Goal: Check status: Check status

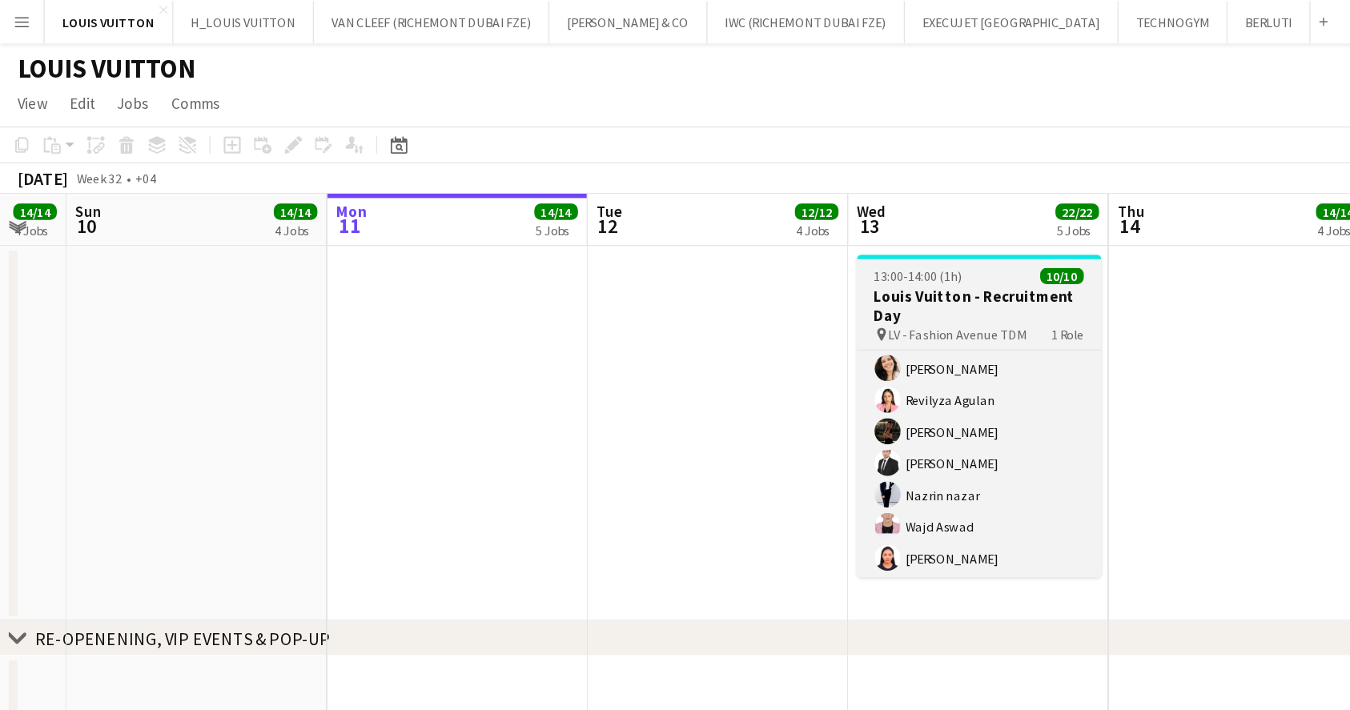
scroll to position [96, 0]
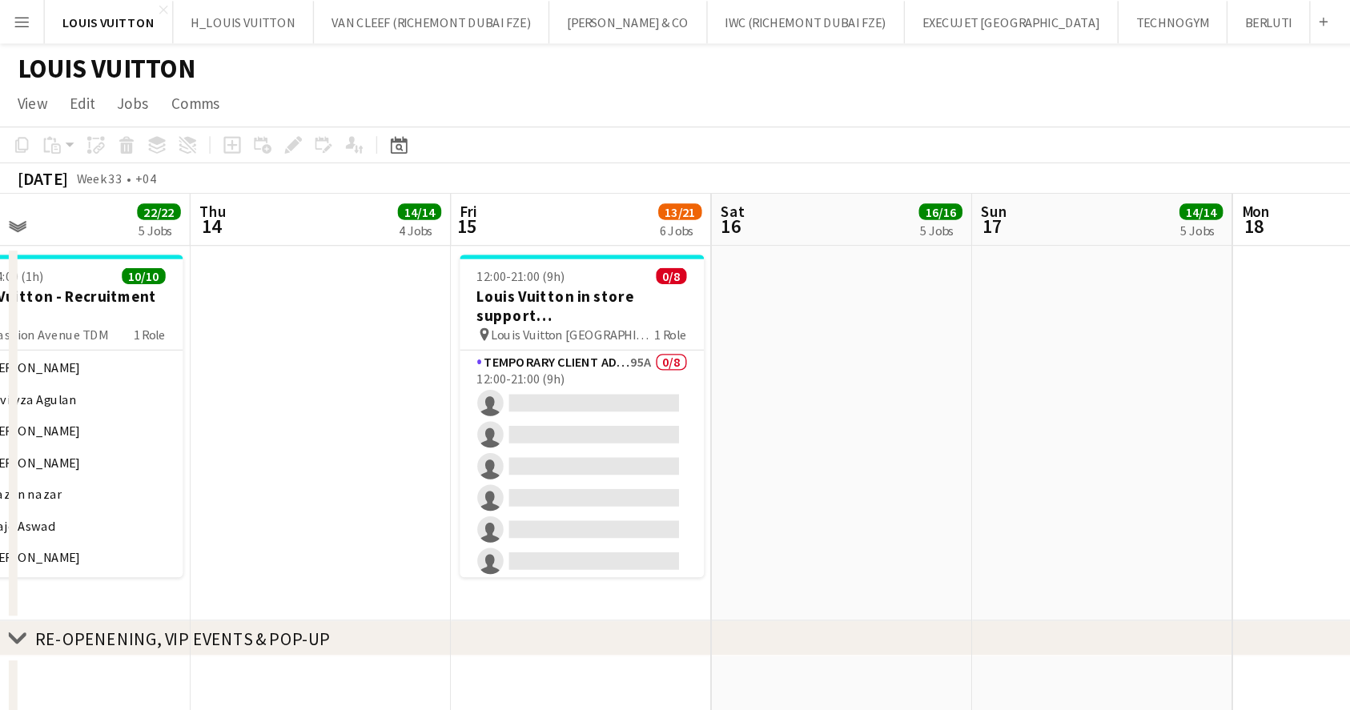
drag, startPoint x: 865, startPoint y: 403, endPoint x: 503, endPoint y: 401, distance: 362.6
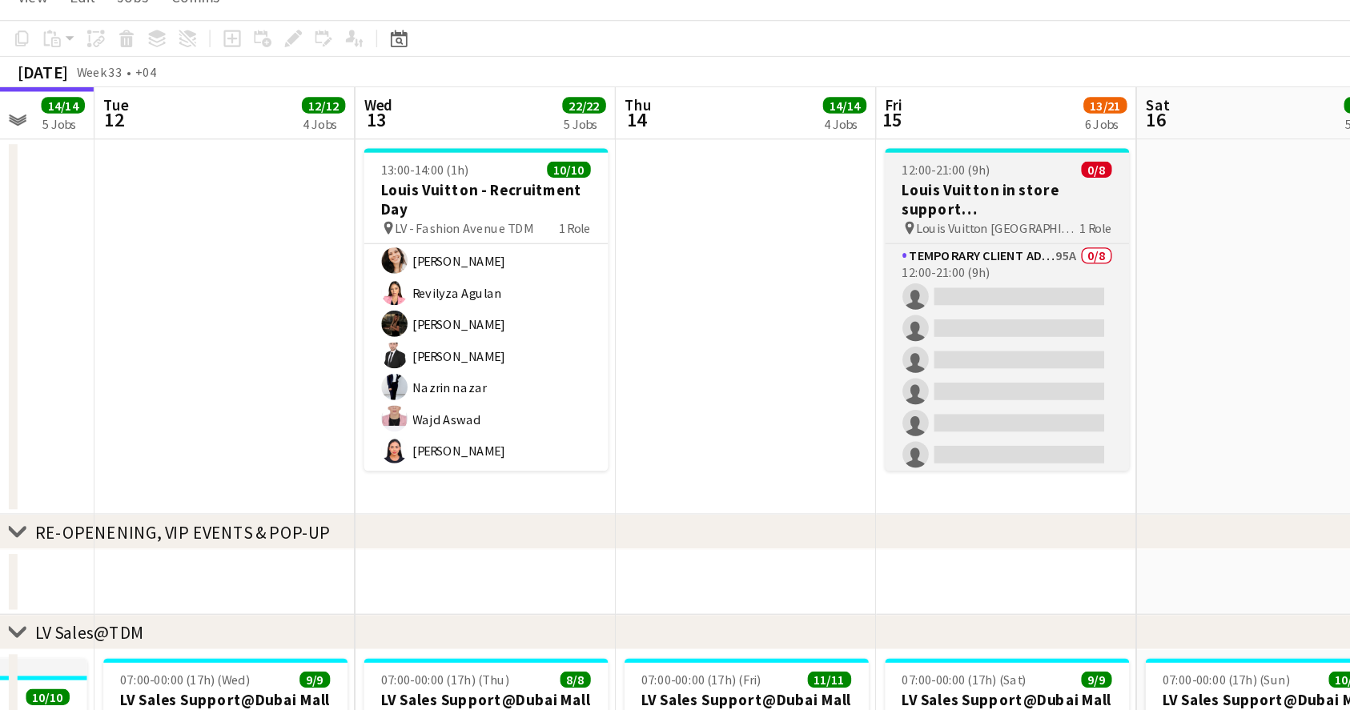
click at [668, 224] on h3 "Louis Vuitton in store support @Dubai Mall" at bounding box center [739, 225] width 179 height 29
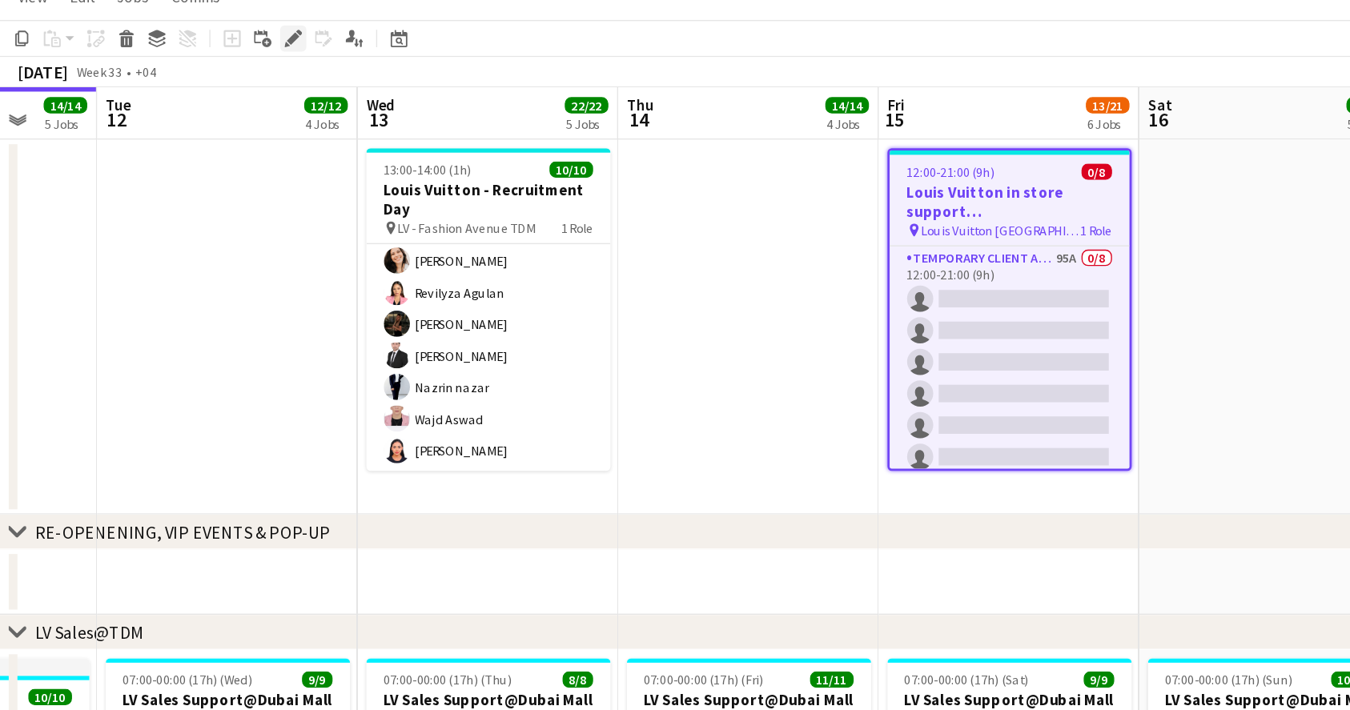
click at [212, 106] on icon at bounding box center [215, 106] width 9 height 9
click at [724, 217] on h3 "Louis Vuitton in store support @Dubai Mall" at bounding box center [741, 226] width 176 height 29
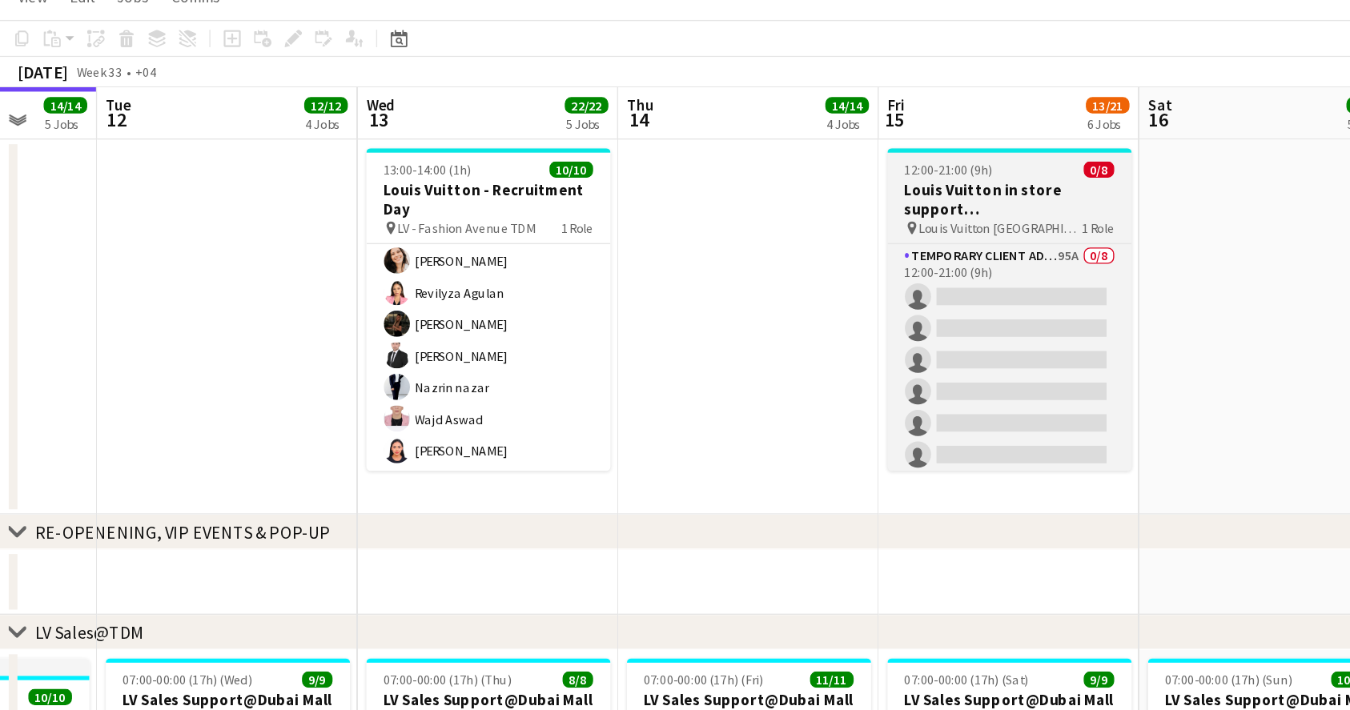
click at [700, 211] on h3 "Louis Vuitton in store support @Dubai Mall" at bounding box center [741, 225] width 179 height 29
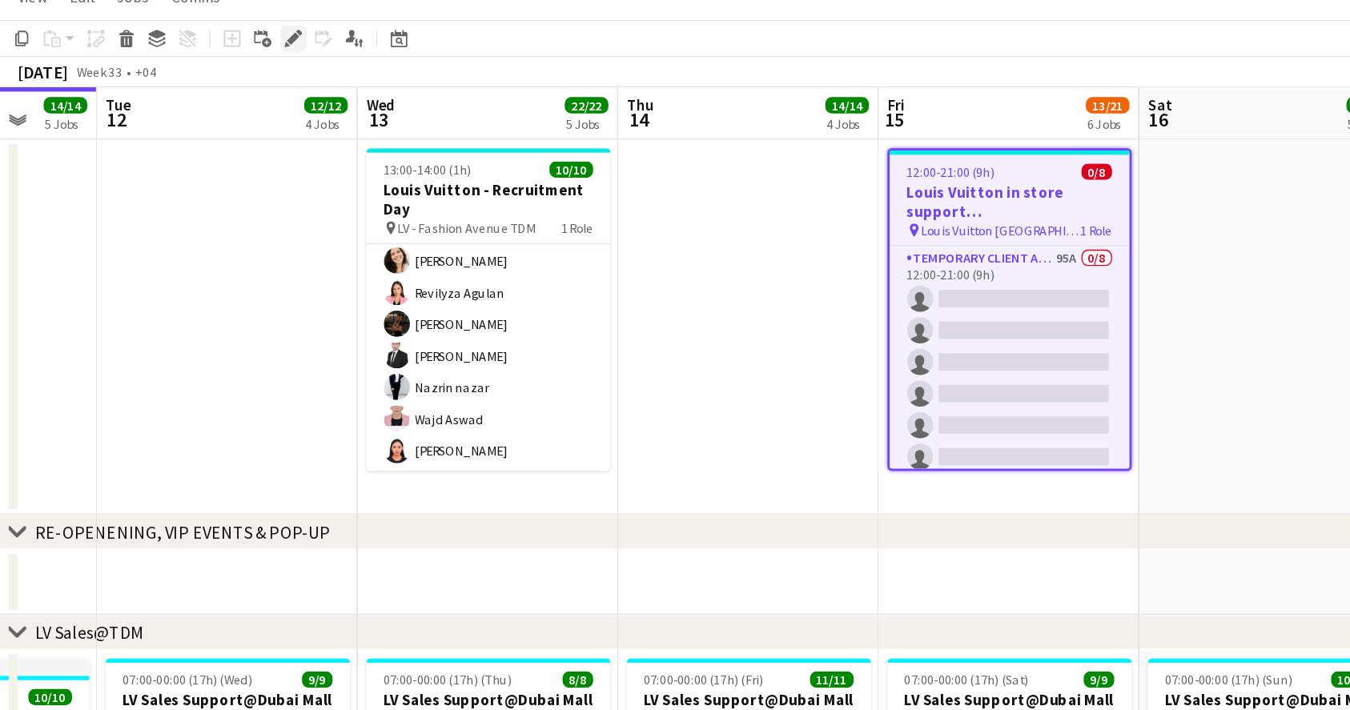
click at [221, 107] on div "Edit" at bounding box center [215, 106] width 19 height 19
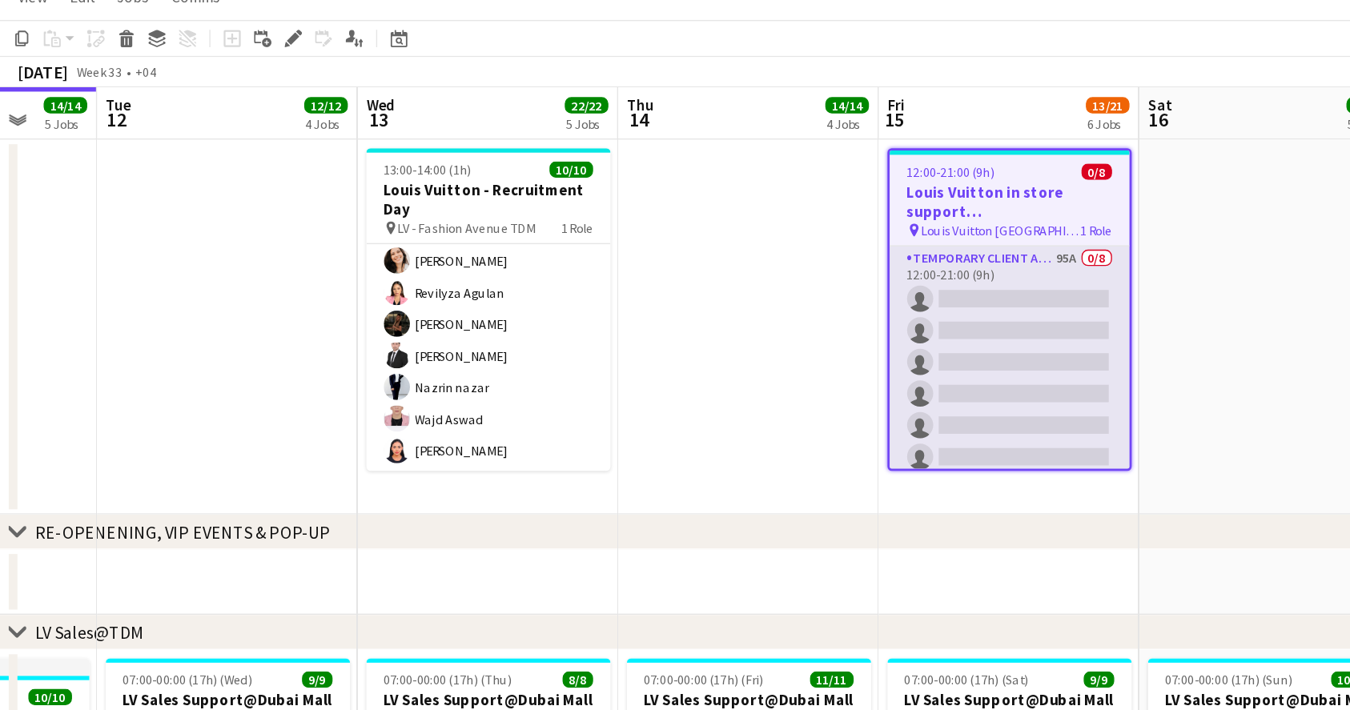
click at [769, 265] on app-card-role "Temporary Client Advisor 95A 0/8 12:00-21:00 (9h) single-neutral-actions single…" at bounding box center [741, 367] width 176 height 217
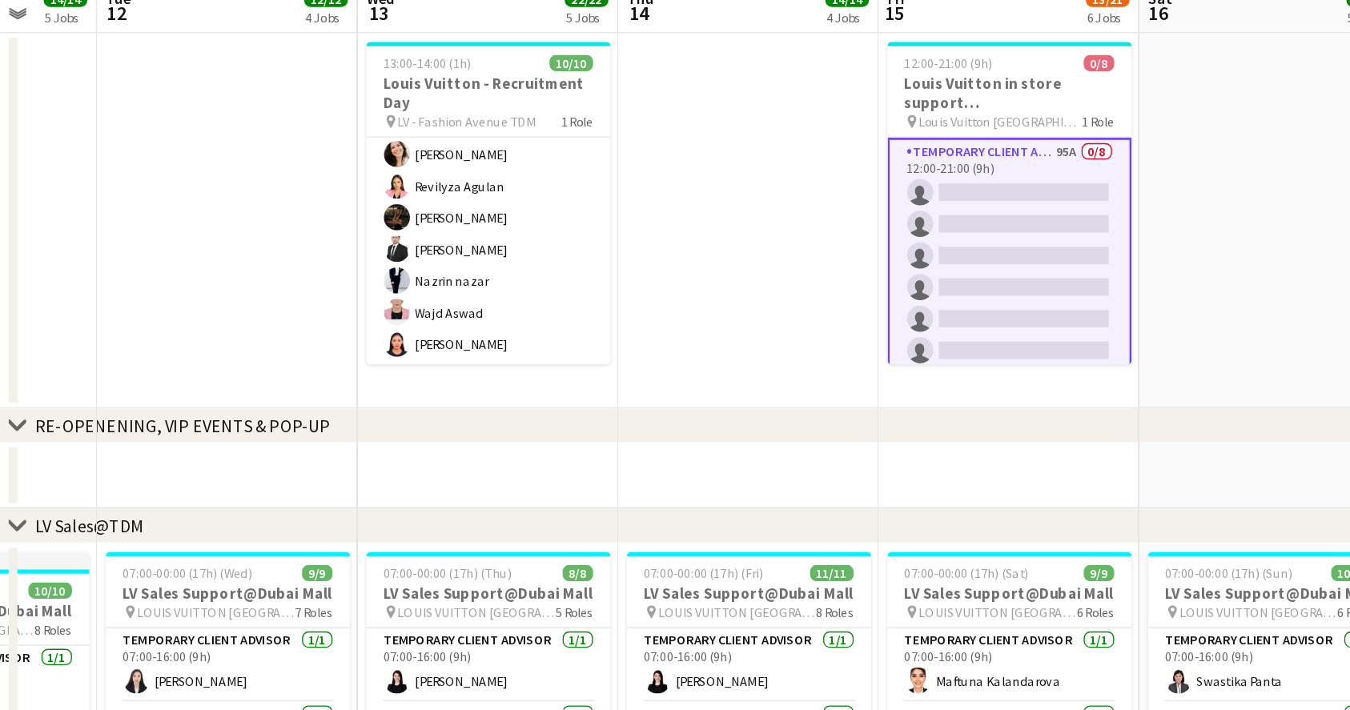
click at [913, 418] on app-date-cell at bounding box center [931, 318] width 191 height 275
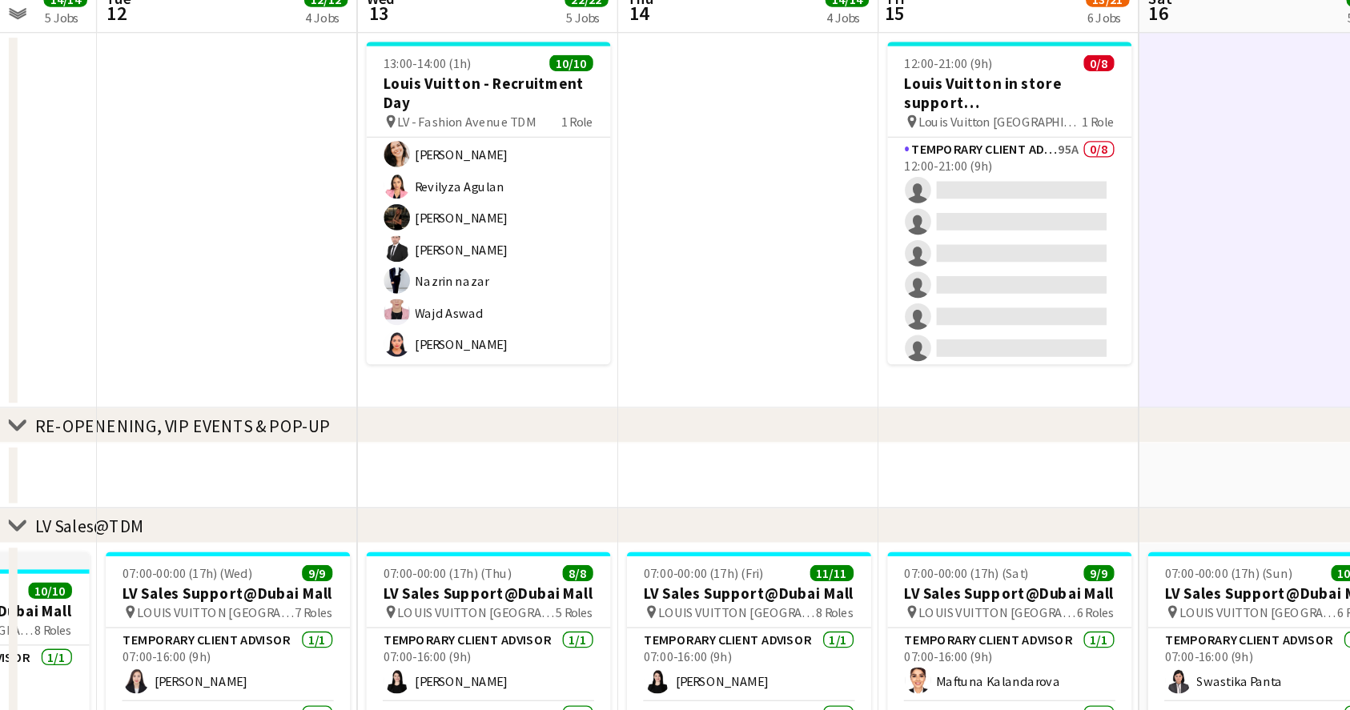
drag, startPoint x: 881, startPoint y: 392, endPoint x: 649, endPoint y: 247, distance: 274.1
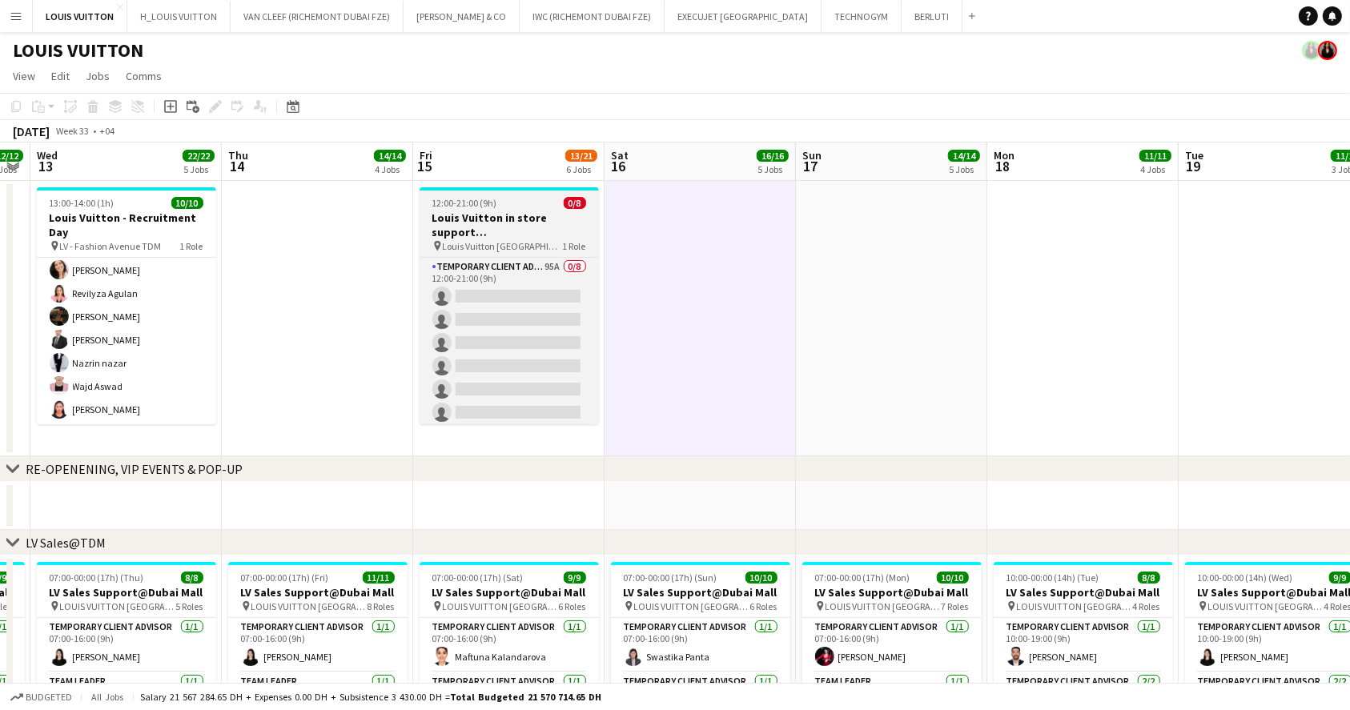
click at [475, 231] on h3 "Louis Vuitton in store support @Dubai Mall" at bounding box center [508, 225] width 179 height 29
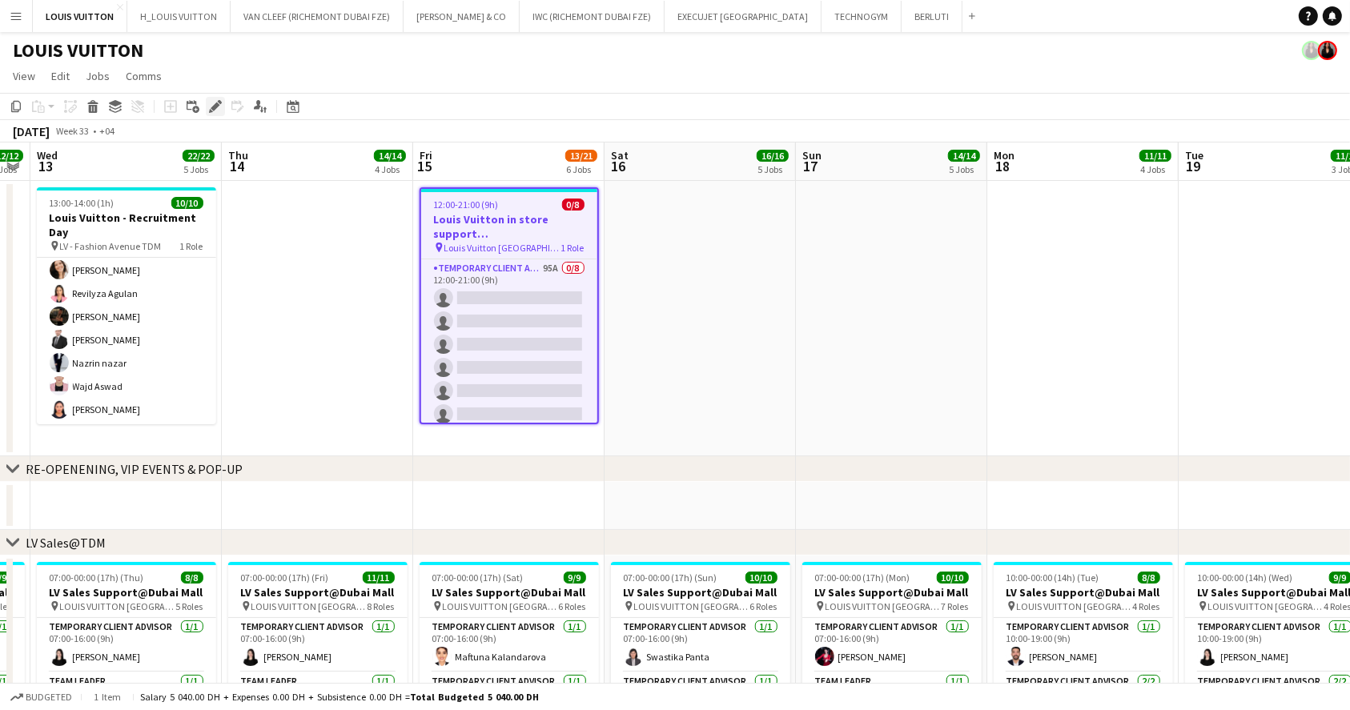
click at [212, 111] on icon "Edit" at bounding box center [215, 106] width 13 height 13
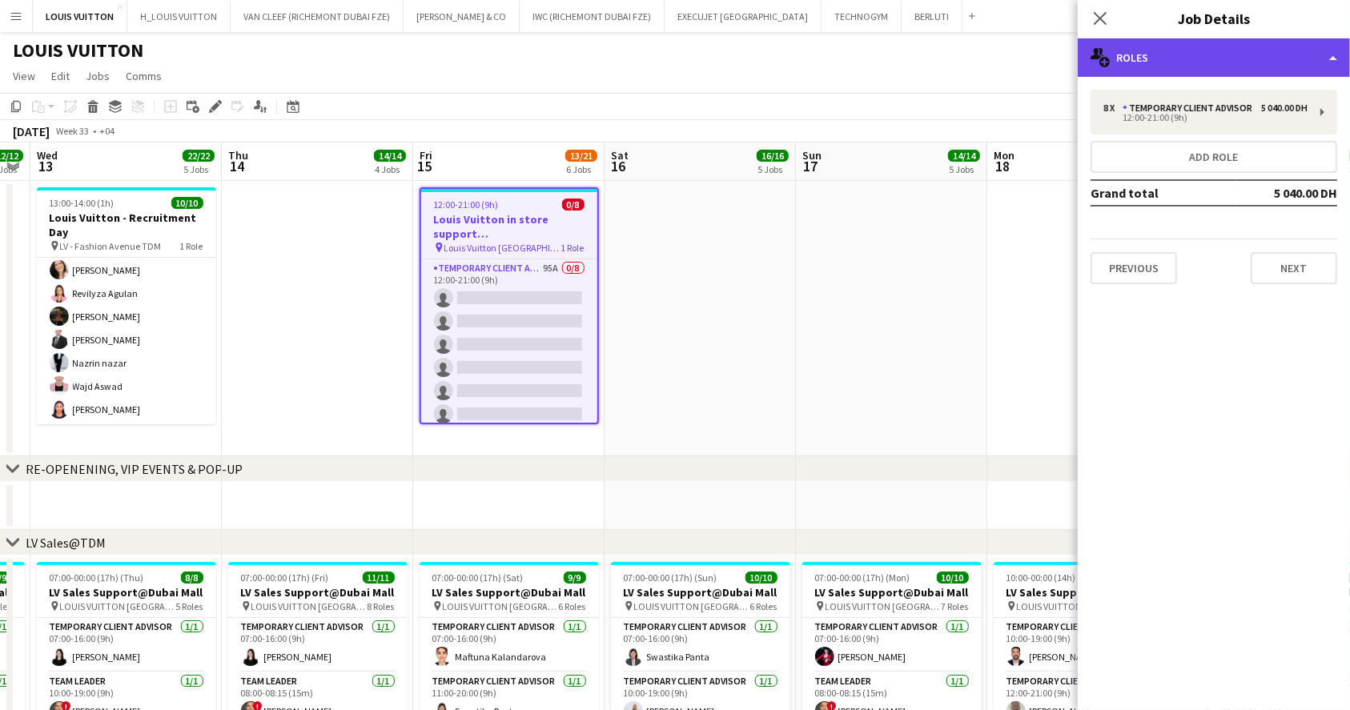
click at [1223, 48] on div "multiple-users-add Roles" at bounding box center [1213, 57] width 272 height 38
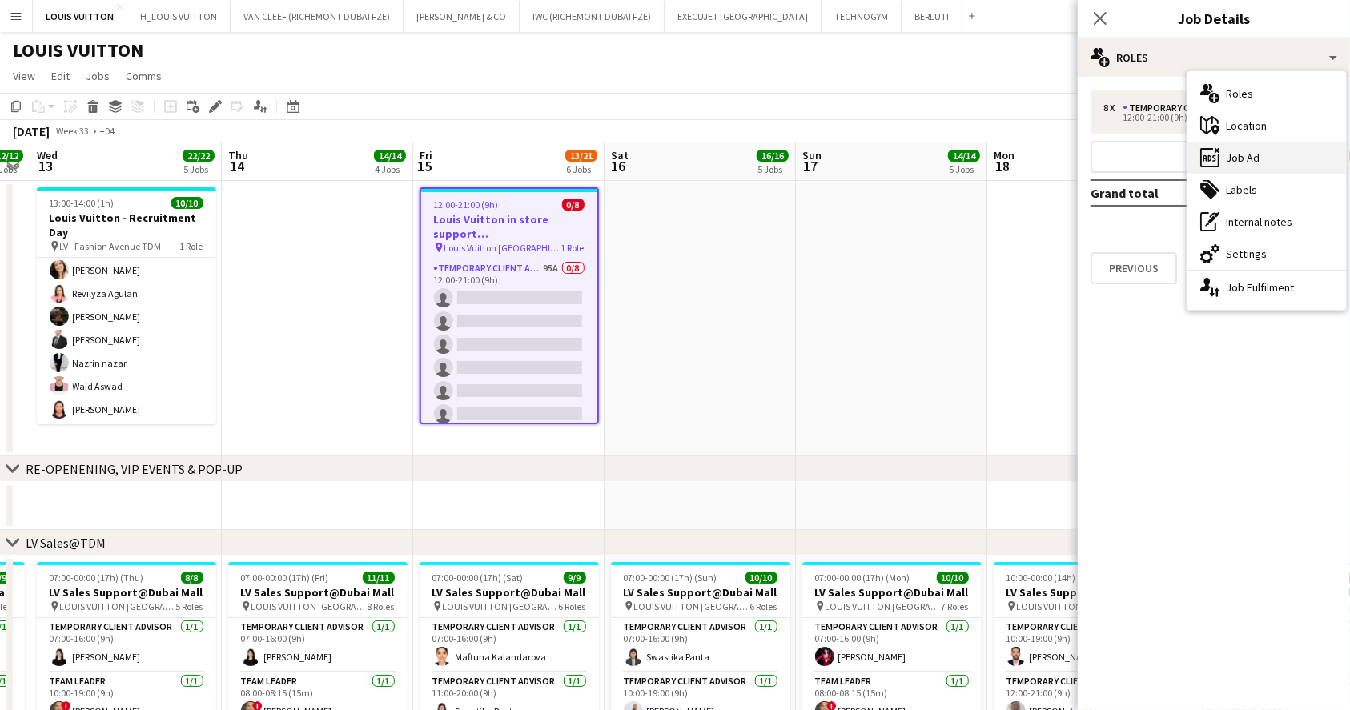
click at [1266, 157] on div "ads-window Job Ad" at bounding box center [1266, 158] width 158 height 32
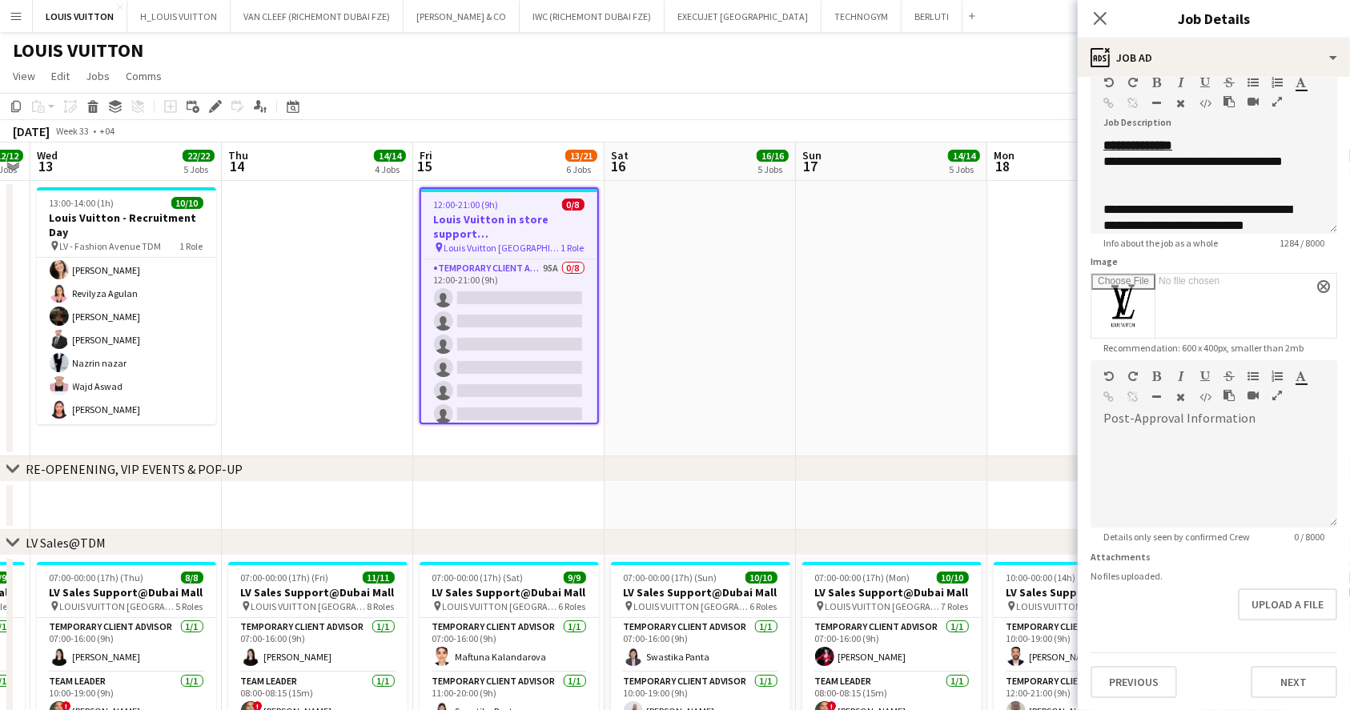
scroll to position [0, 0]
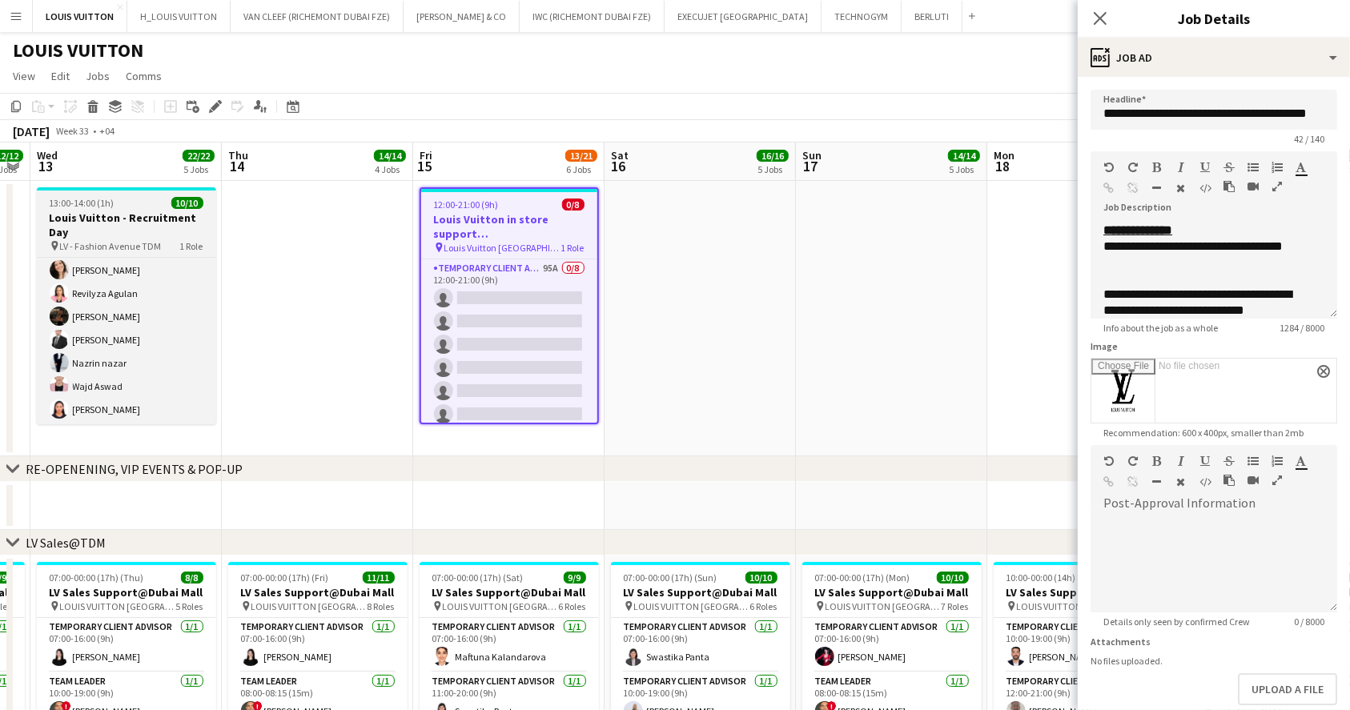
click at [134, 225] on h3 "Louis Vuitton - Recruitment Day" at bounding box center [126, 225] width 179 height 29
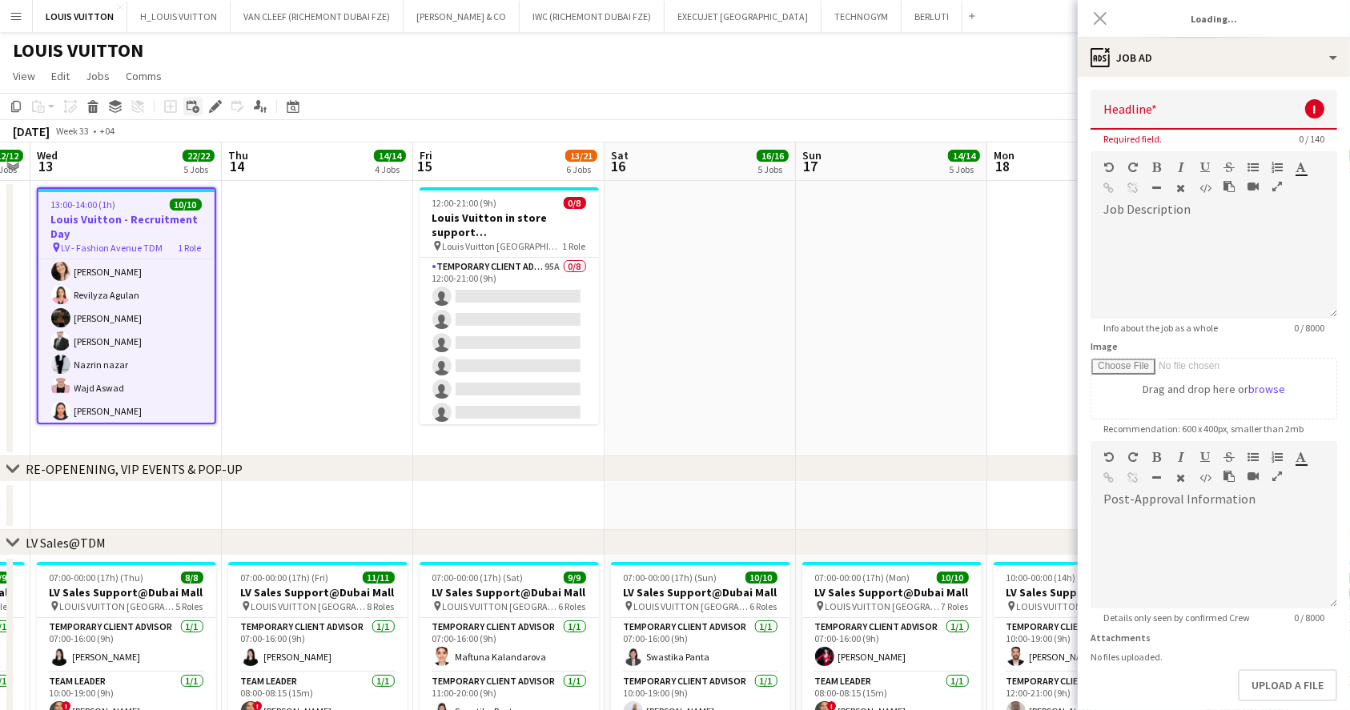
type input "**********"
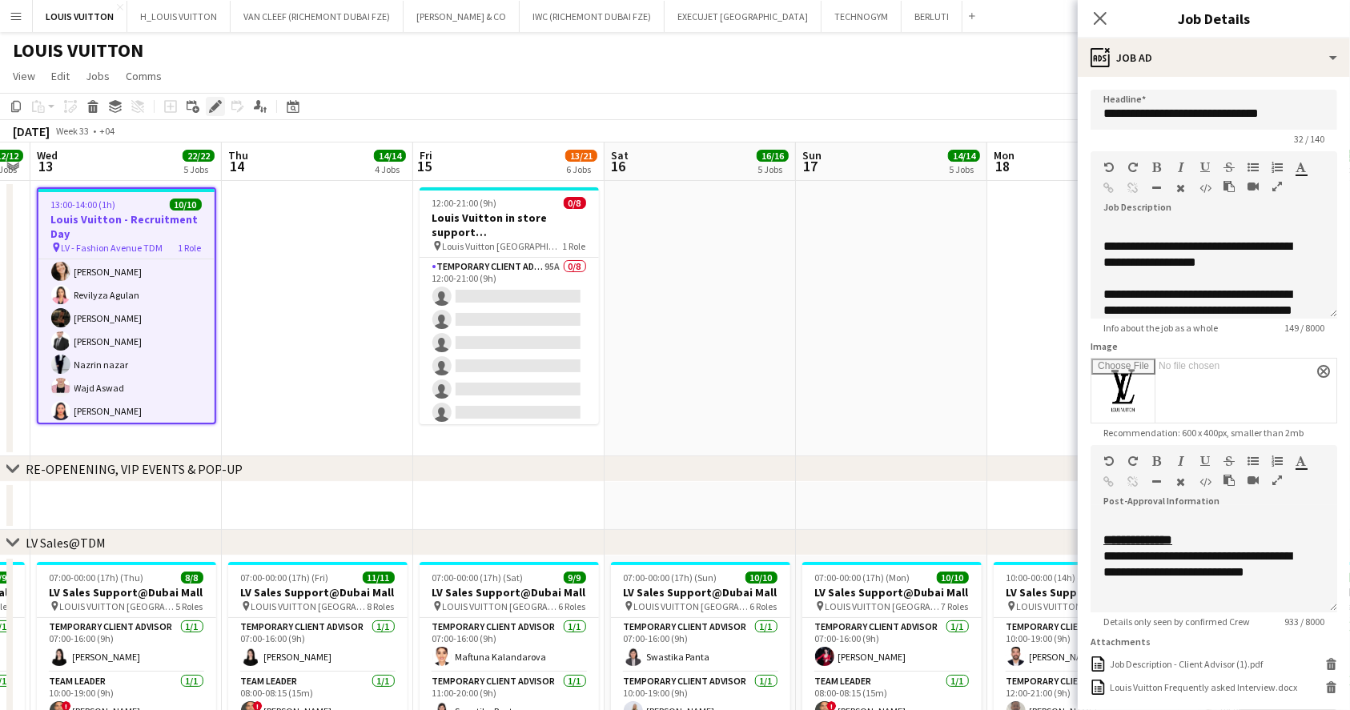
click at [211, 104] on icon "Edit" at bounding box center [215, 106] width 13 height 13
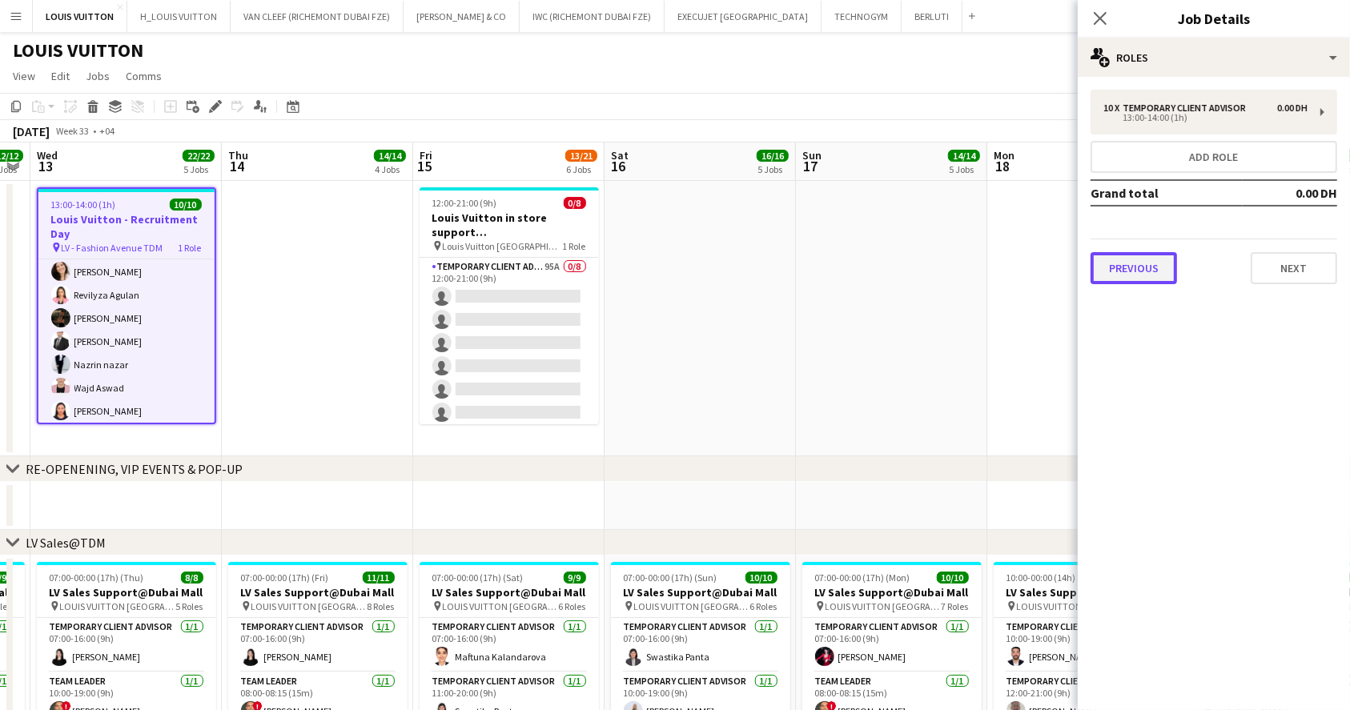
click at [1154, 273] on button "Previous" at bounding box center [1133, 268] width 86 height 32
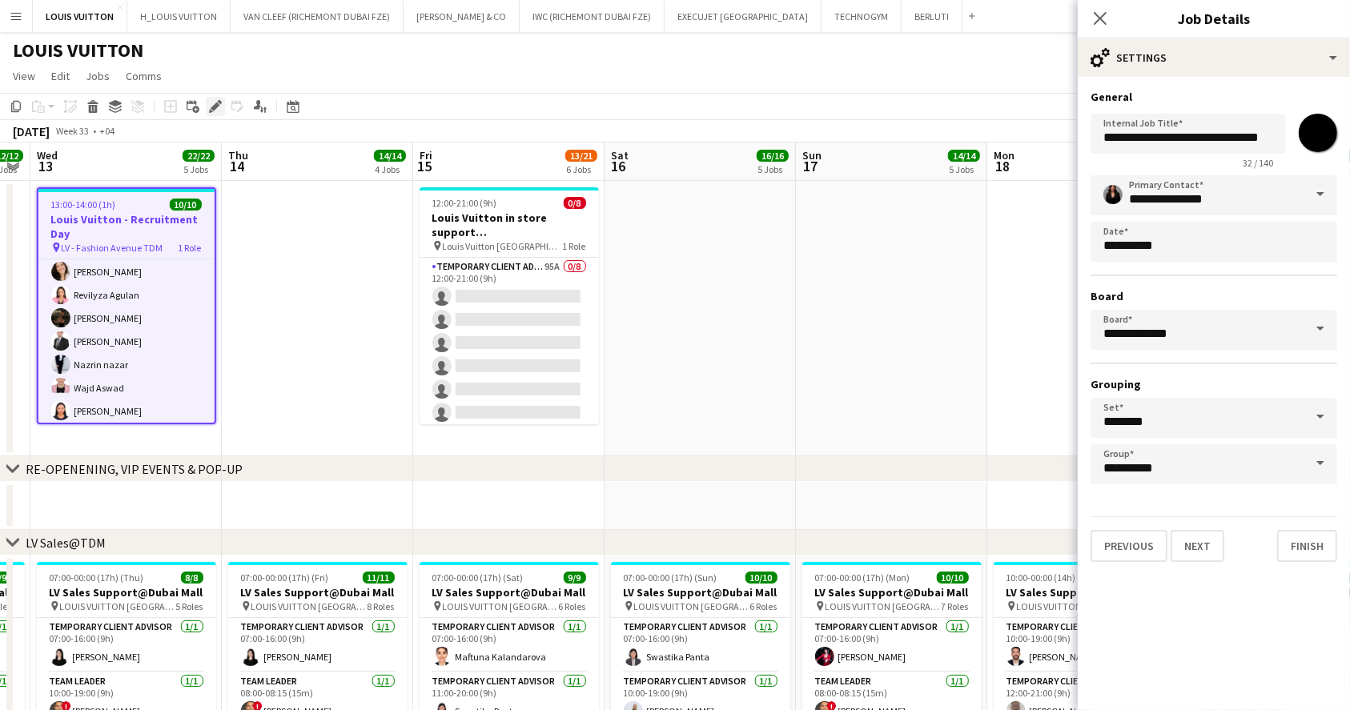
click at [214, 112] on icon "Edit" at bounding box center [215, 106] width 13 height 13
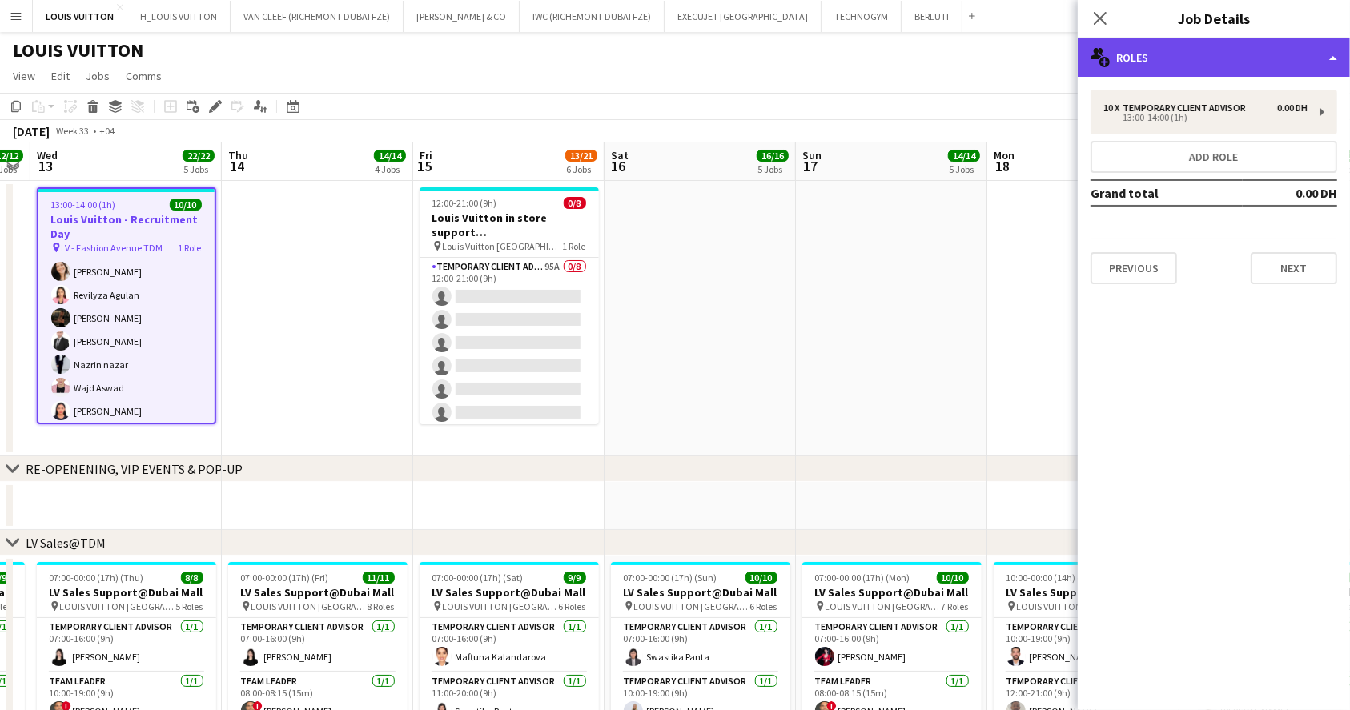
click at [1150, 39] on div "multiple-users-add Roles" at bounding box center [1213, 57] width 272 height 38
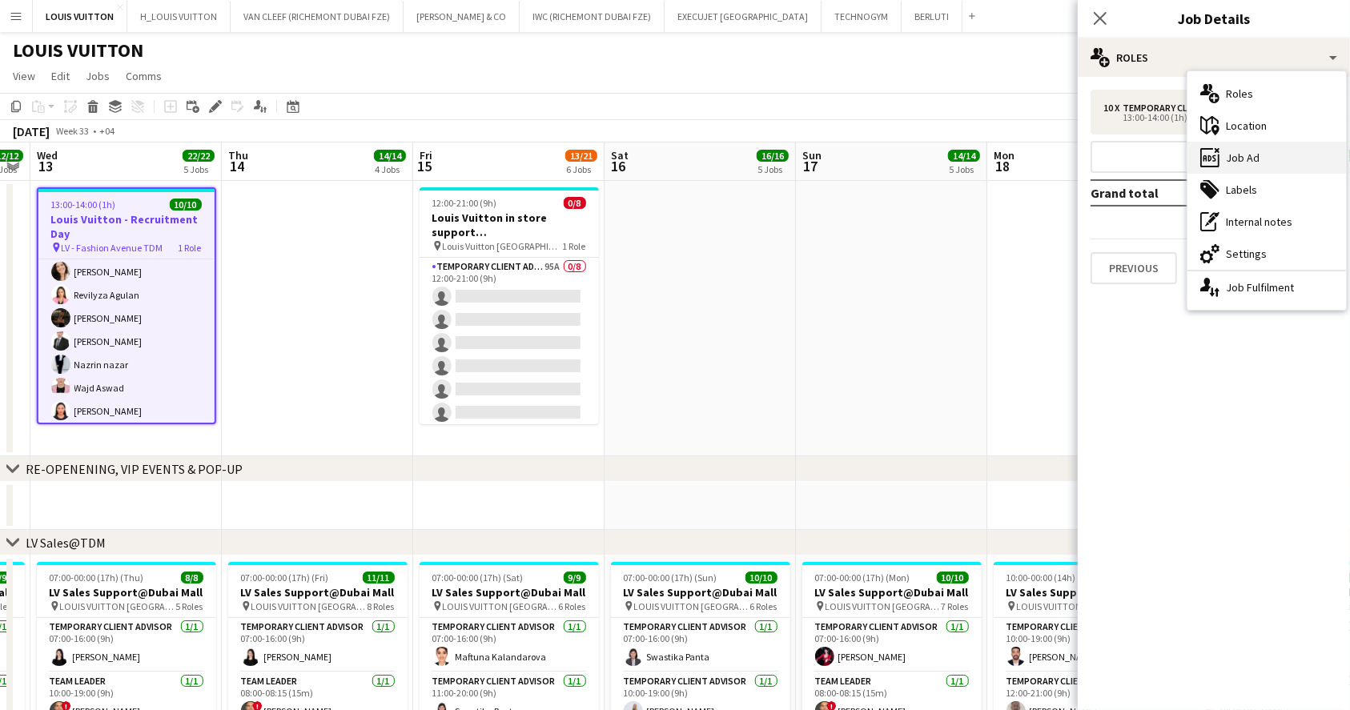
click at [1257, 155] on div "ads-window Job Ad" at bounding box center [1266, 158] width 158 height 32
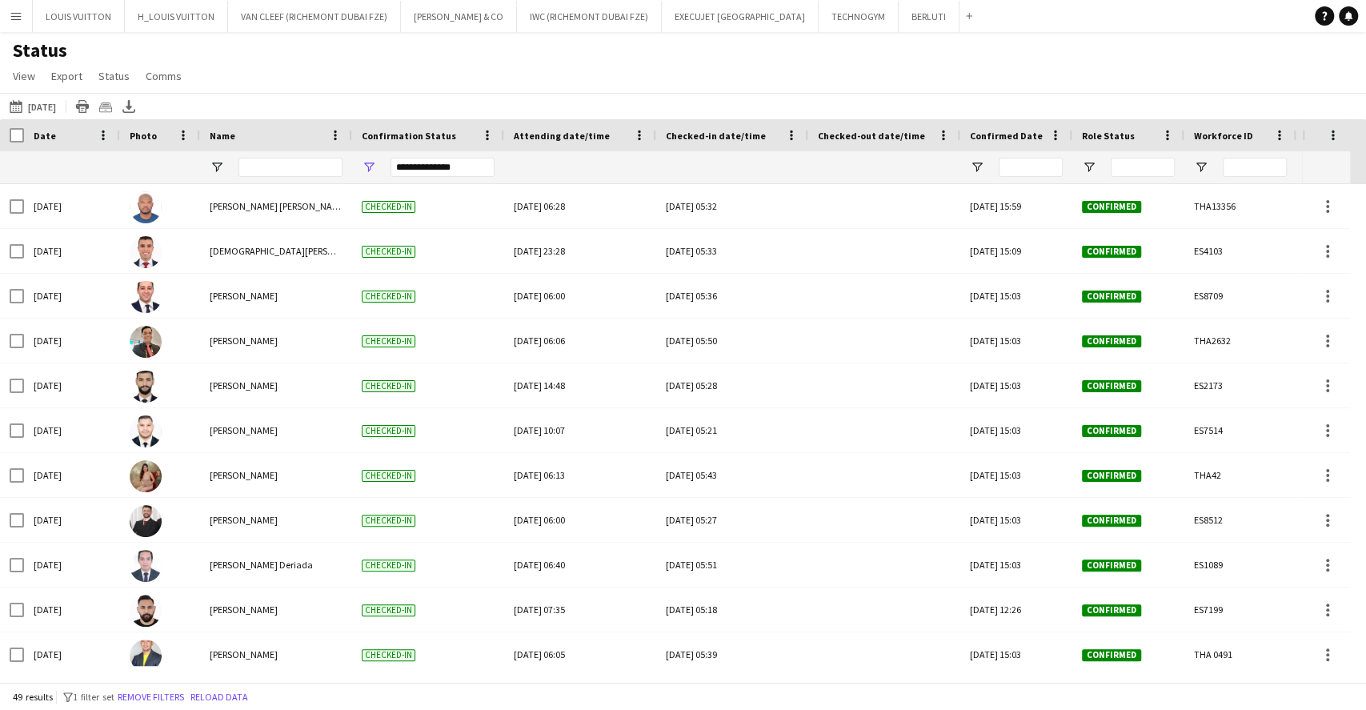
click at [19, 8] on button "Menu" at bounding box center [16, 16] width 32 height 32
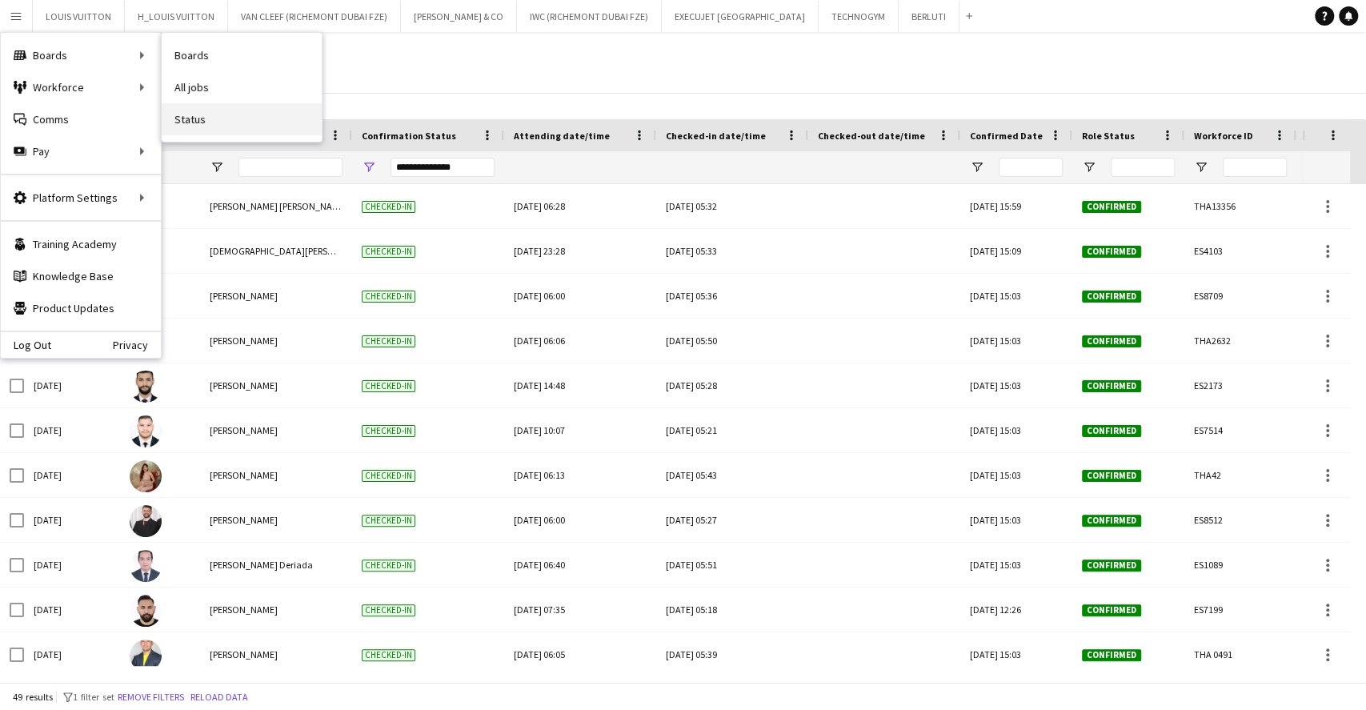
click at [192, 114] on link "Status" at bounding box center [242, 119] width 160 height 32
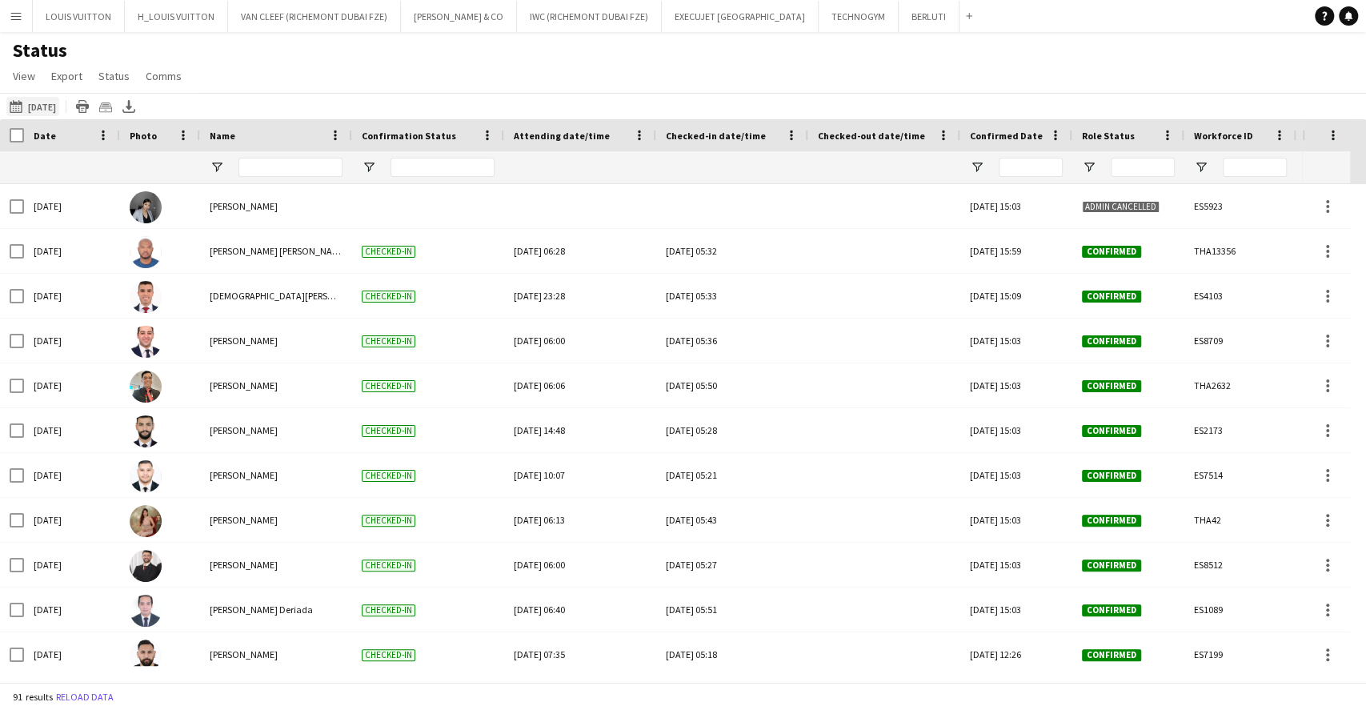
click at [18, 109] on app-icon "[DATE] to [DATE]" at bounding box center [19, 106] width 18 height 13
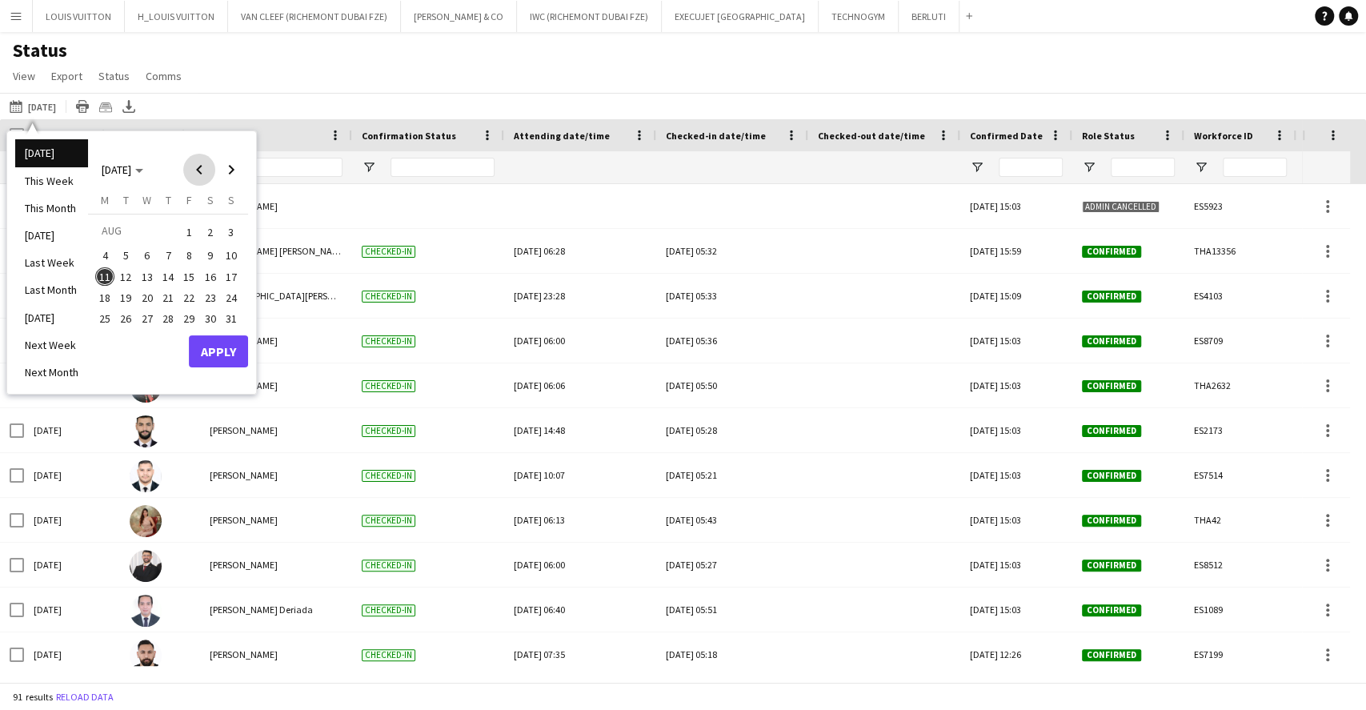
click at [188, 170] on span "Previous month" at bounding box center [199, 170] width 32 height 32
click at [145, 271] on span "9" at bounding box center [147, 272] width 19 height 19
click at [237, 167] on span "Next month" at bounding box center [231, 170] width 32 height 32
click at [208, 259] on span "9" at bounding box center [210, 255] width 19 height 19
click at [218, 343] on button "Apply" at bounding box center [218, 351] width 59 height 32
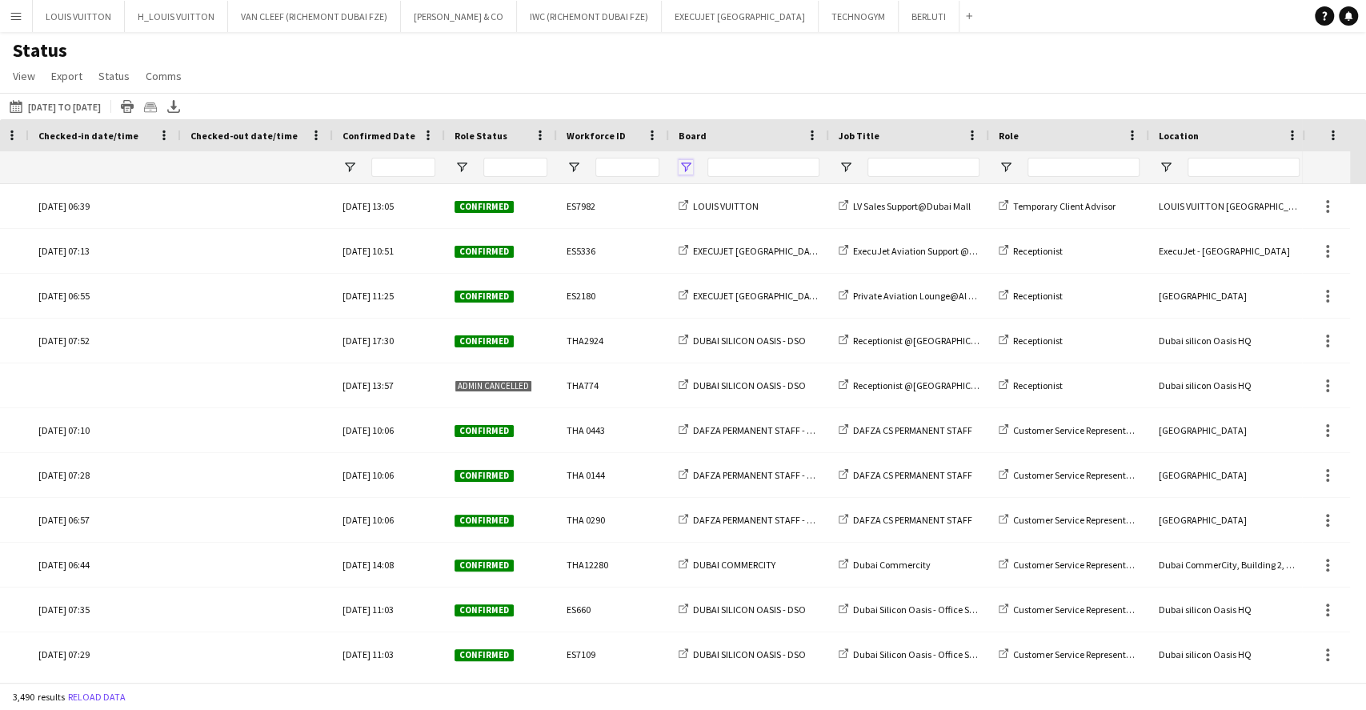
click at [690, 163] on span "Open Filter Menu" at bounding box center [686, 167] width 14 height 14
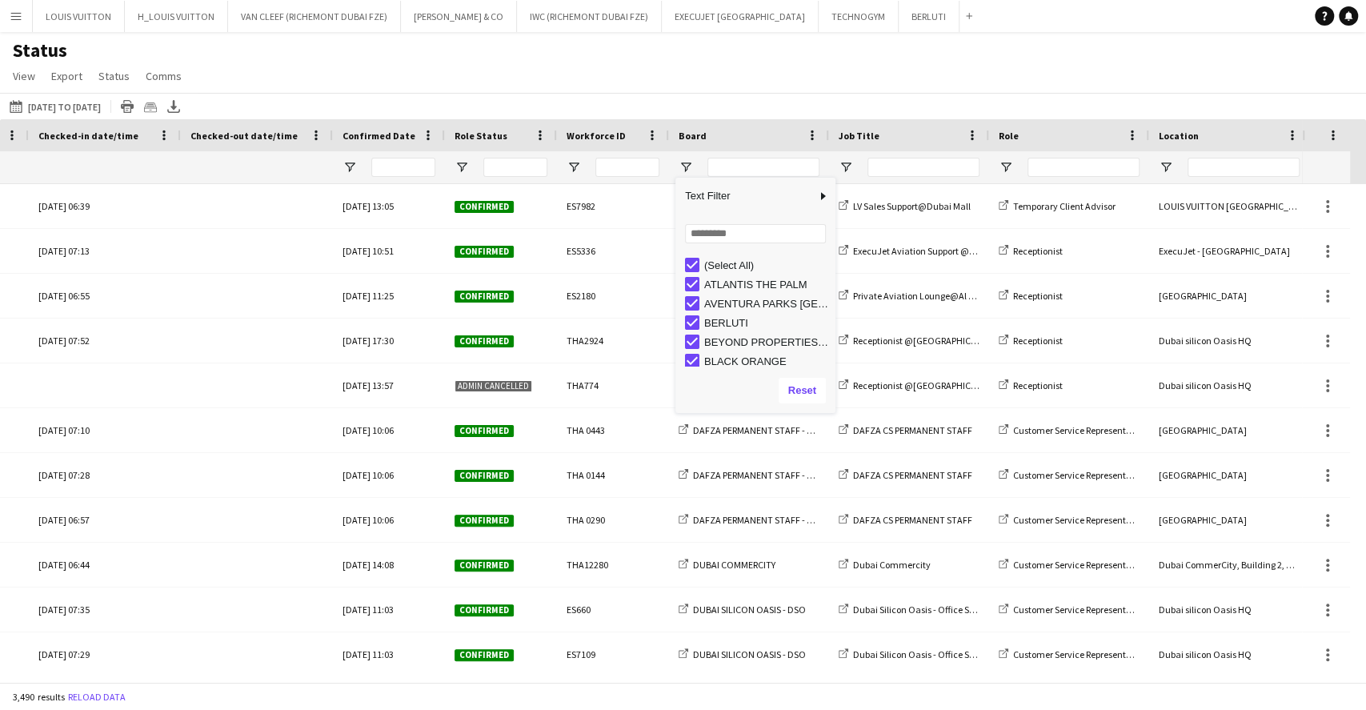
click at [690, 256] on div "(Select All)" at bounding box center [760, 264] width 150 height 19
type input "***"
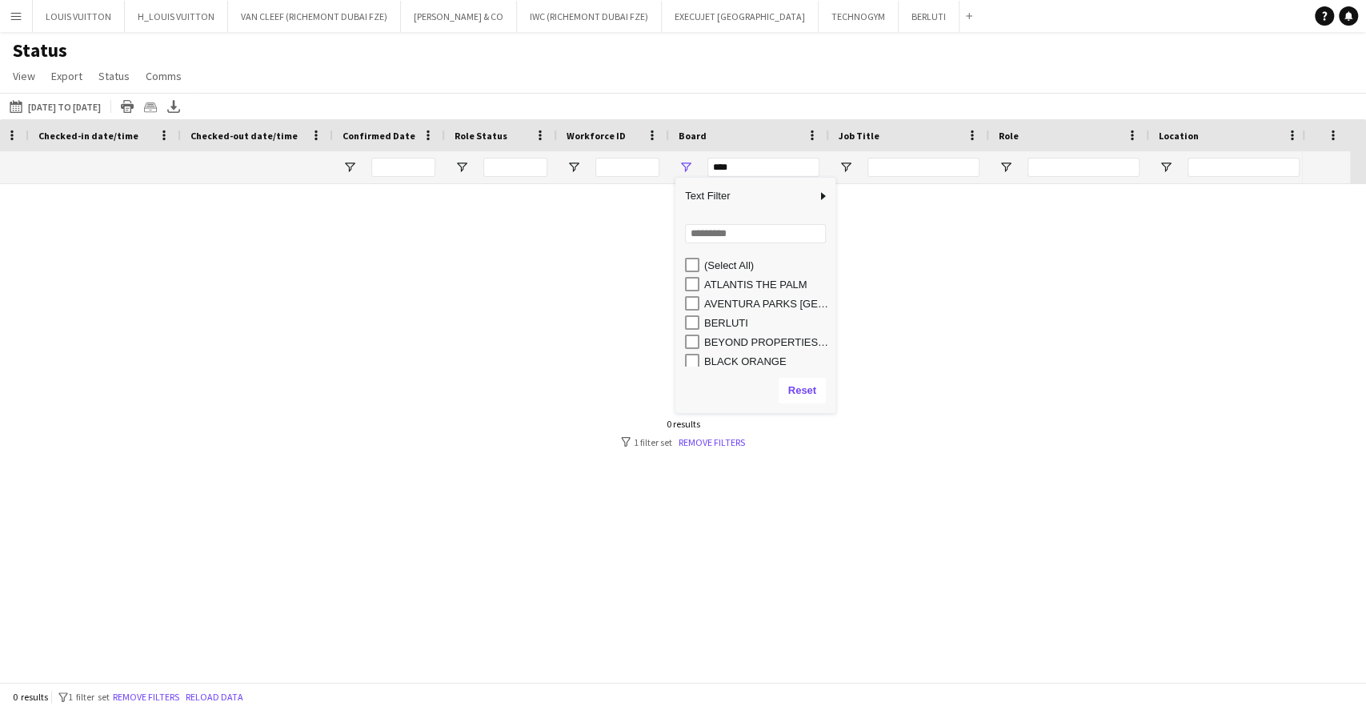
click at [702, 248] on div "Loading... No matches. (Select All) ATLANTIS THE PALM AVENTURA PARKS [GEOGRAPHI…" at bounding box center [756, 292] width 160 height 154
click at [703, 232] on input "Search filter values" at bounding box center [755, 233] width 141 height 19
type input "***"
click at [775, 283] on div "DUBAI COMMERCITY" at bounding box center [767, 285] width 126 height 12
type input "**********"
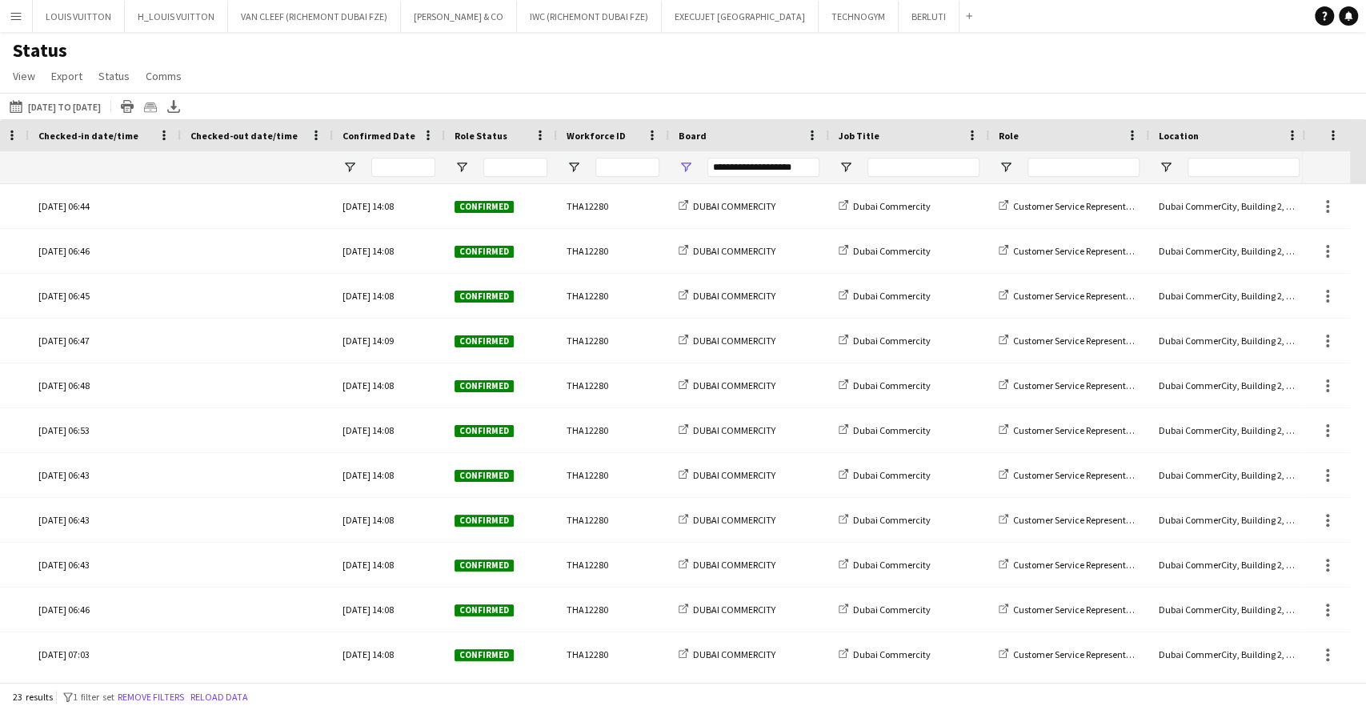
click at [615, 64] on div "Status View Views Default view New view Update view Delete view Edit name Custo…" at bounding box center [683, 65] width 1366 height 54
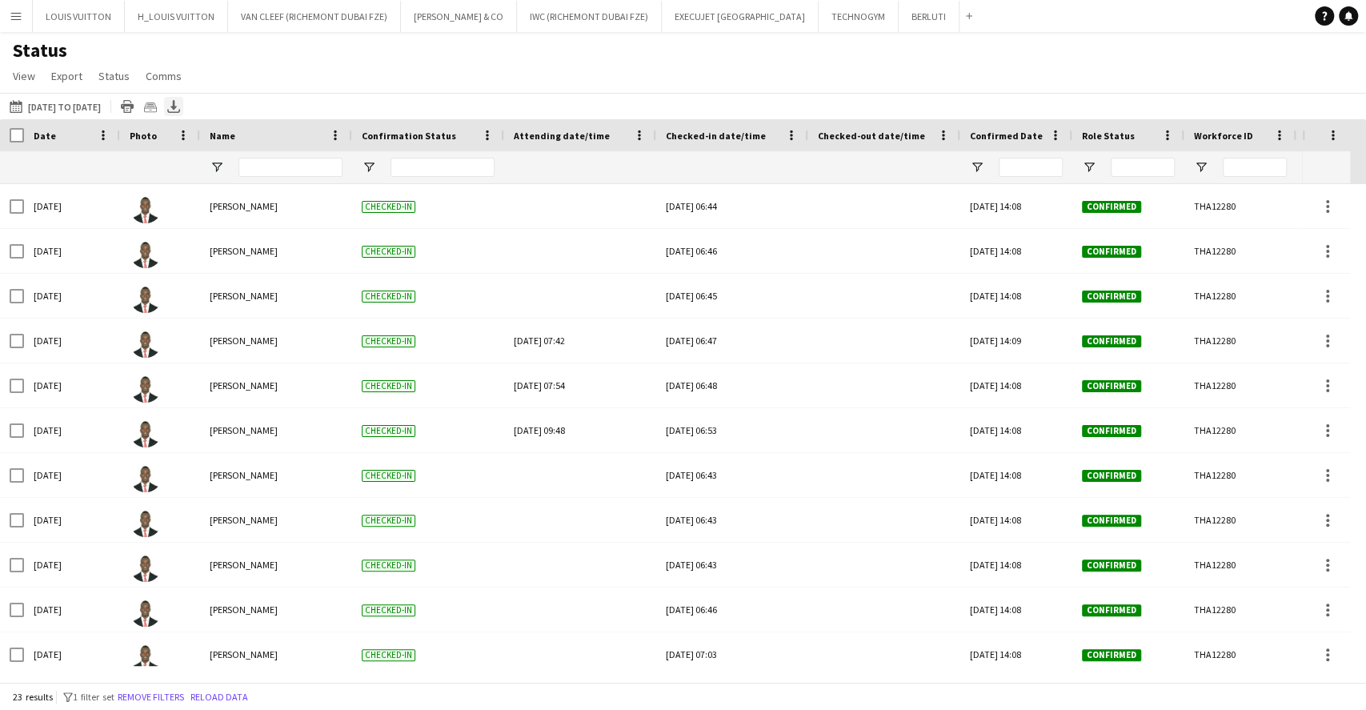
click at [180, 110] on icon "Export XLSX" at bounding box center [173, 106] width 13 height 13
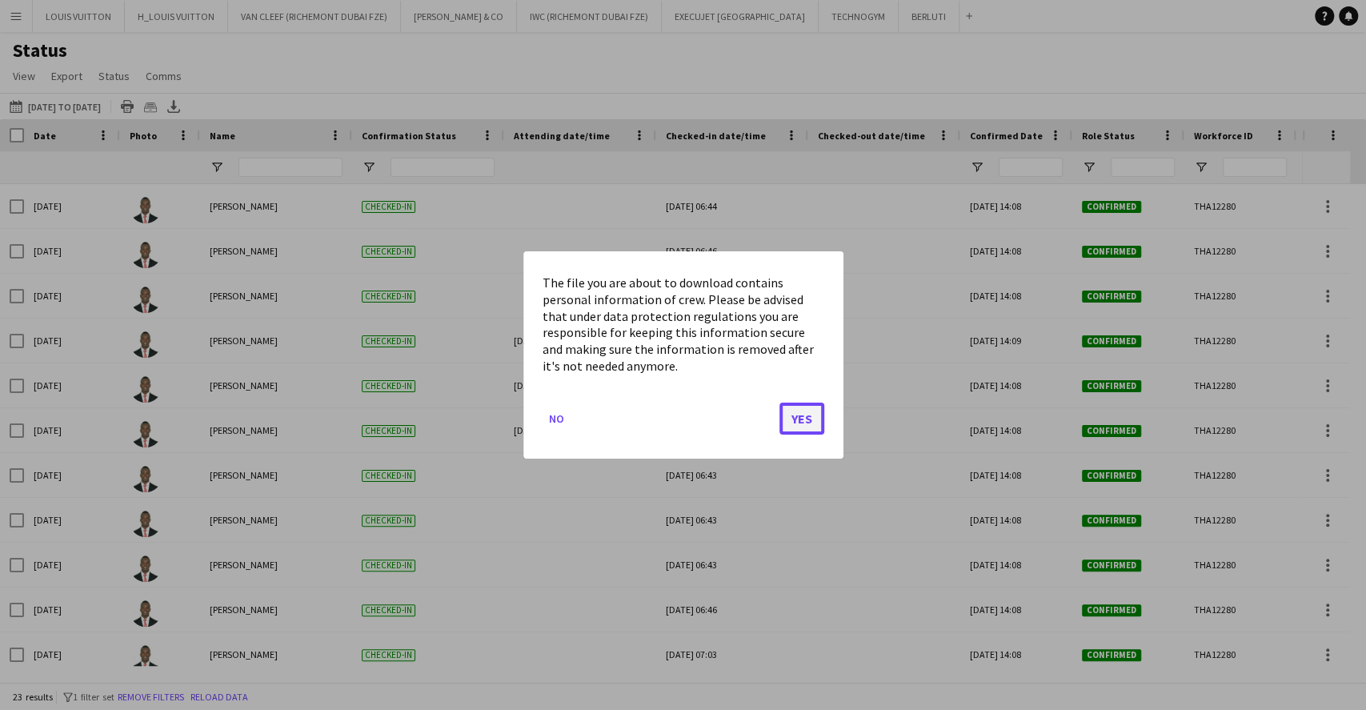
click at [807, 415] on button "Yes" at bounding box center [802, 419] width 45 height 32
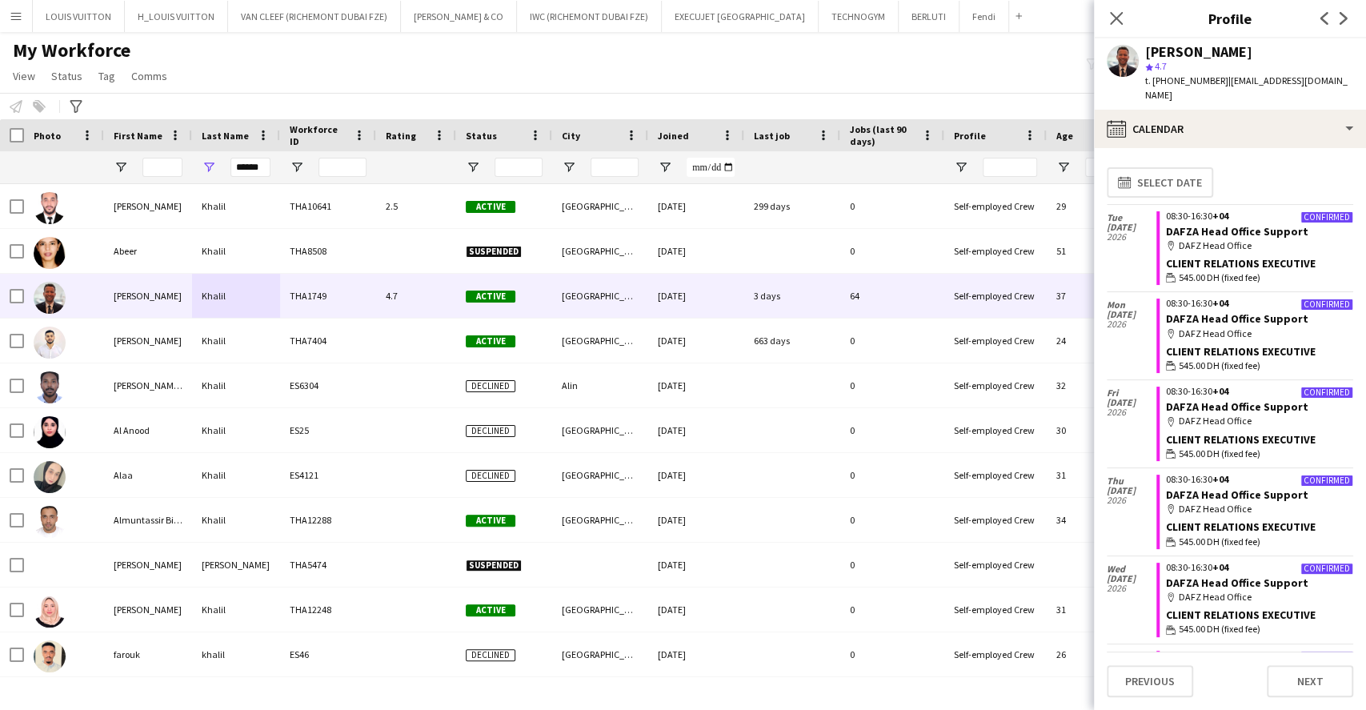
scroll to position [640, 0]
